Goal: Obtain resource: Download file/media

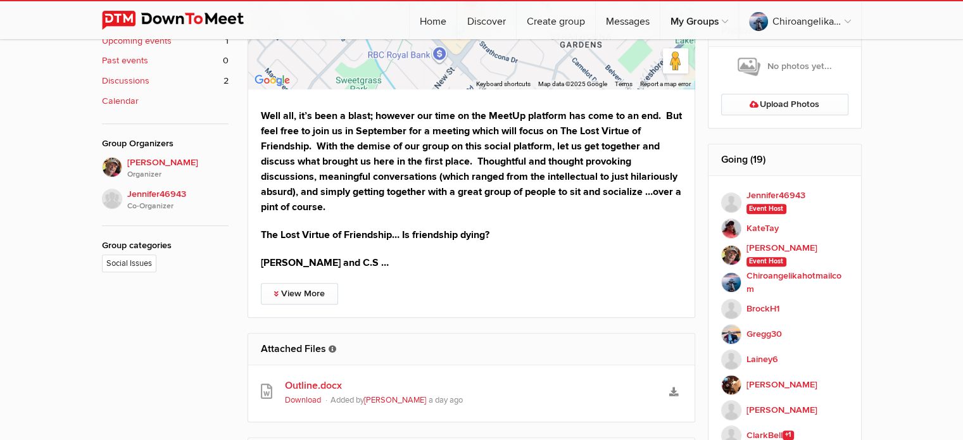
scroll to position [633, 0]
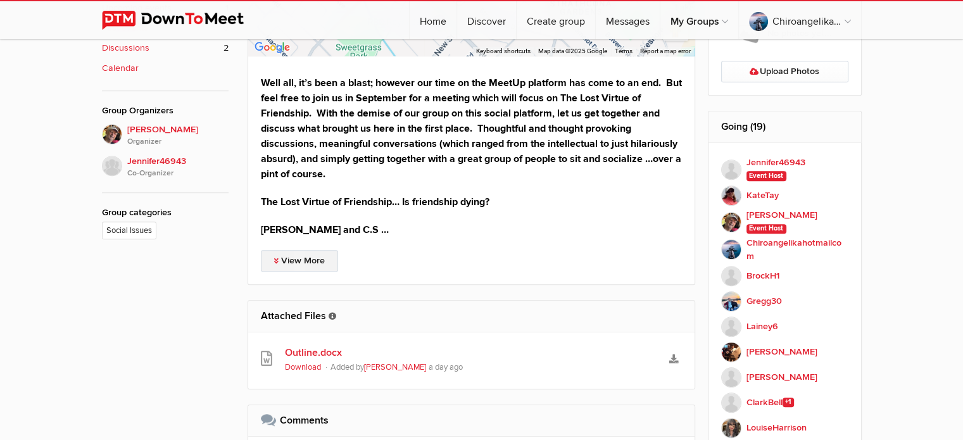
click at [315, 258] on link "View More" at bounding box center [299, 261] width 77 height 22
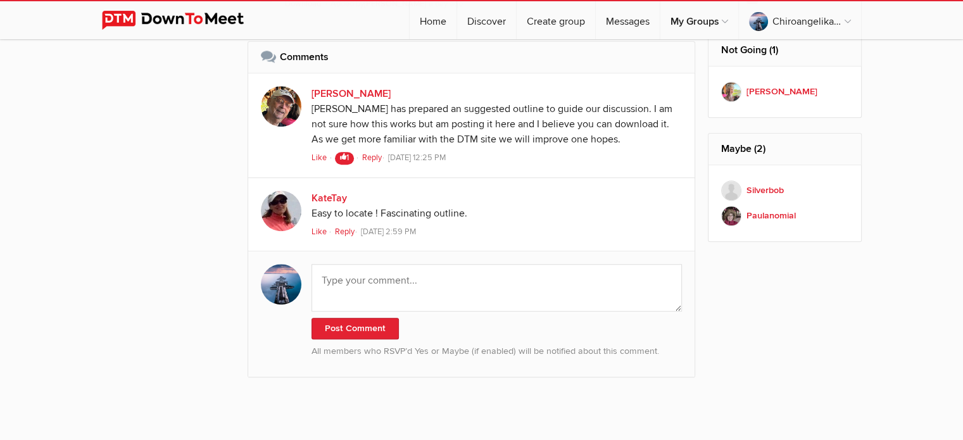
scroll to position [1203, 0]
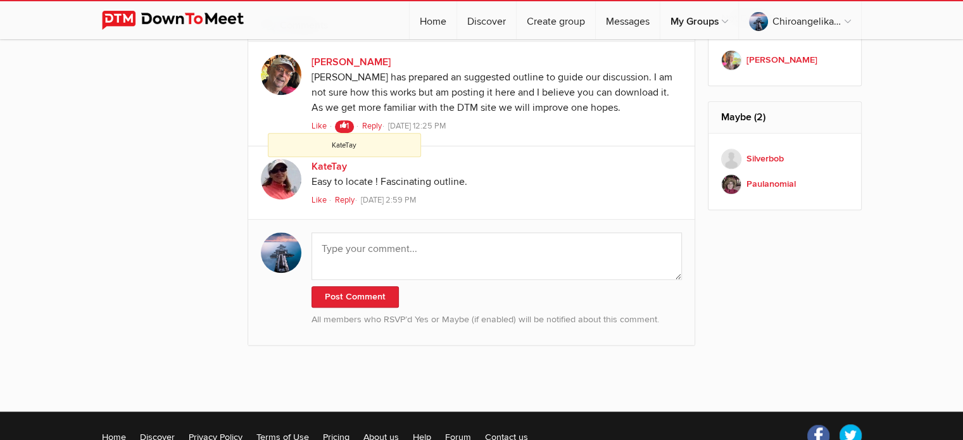
click at [343, 124] on icon at bounding box center [343, 125] width 6 height 10
click at [340, 120] on icon at bounding box center [343, 125] width 6 height 10
click at [318, 121] on span "Like" at bounding box center [319, 126] width 15 height 10
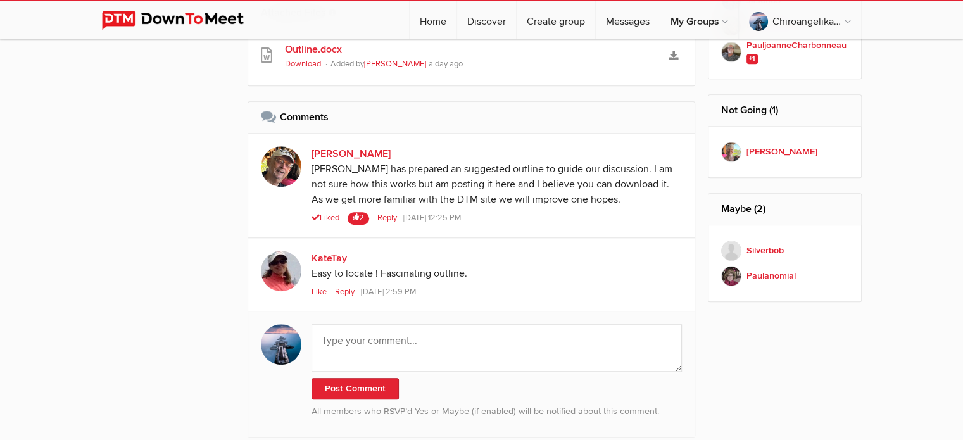
scroll to position [1077, 0]
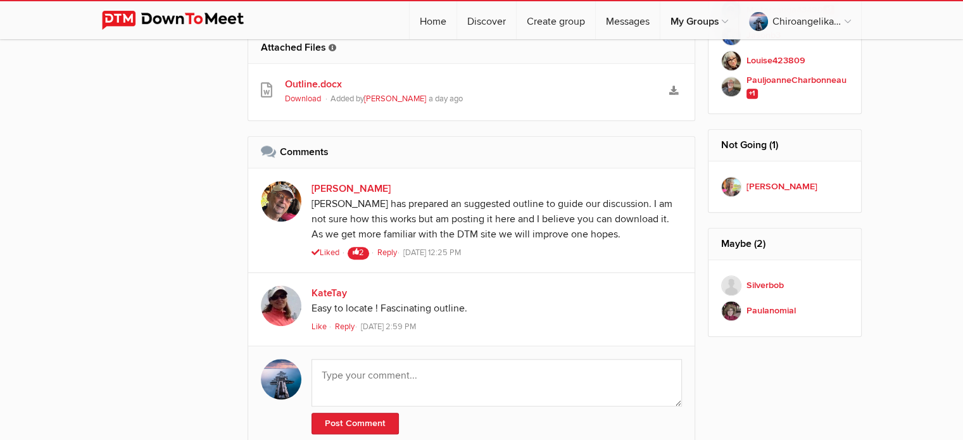
click at [304, 98] on link "Download" at bounding box center [303, 99] width 36 height 10
click at [306, 98] on link "Download" at bounding box center [303, 99] width 36 height 10
click at [308, 84] on link "Outline.docx" at bounding box center [472, 84] width 374 height 15
click at [309, 94] on link "Download" at bounding box center [303, 99] width 36 height 10
